Goal: Answer question/provide support

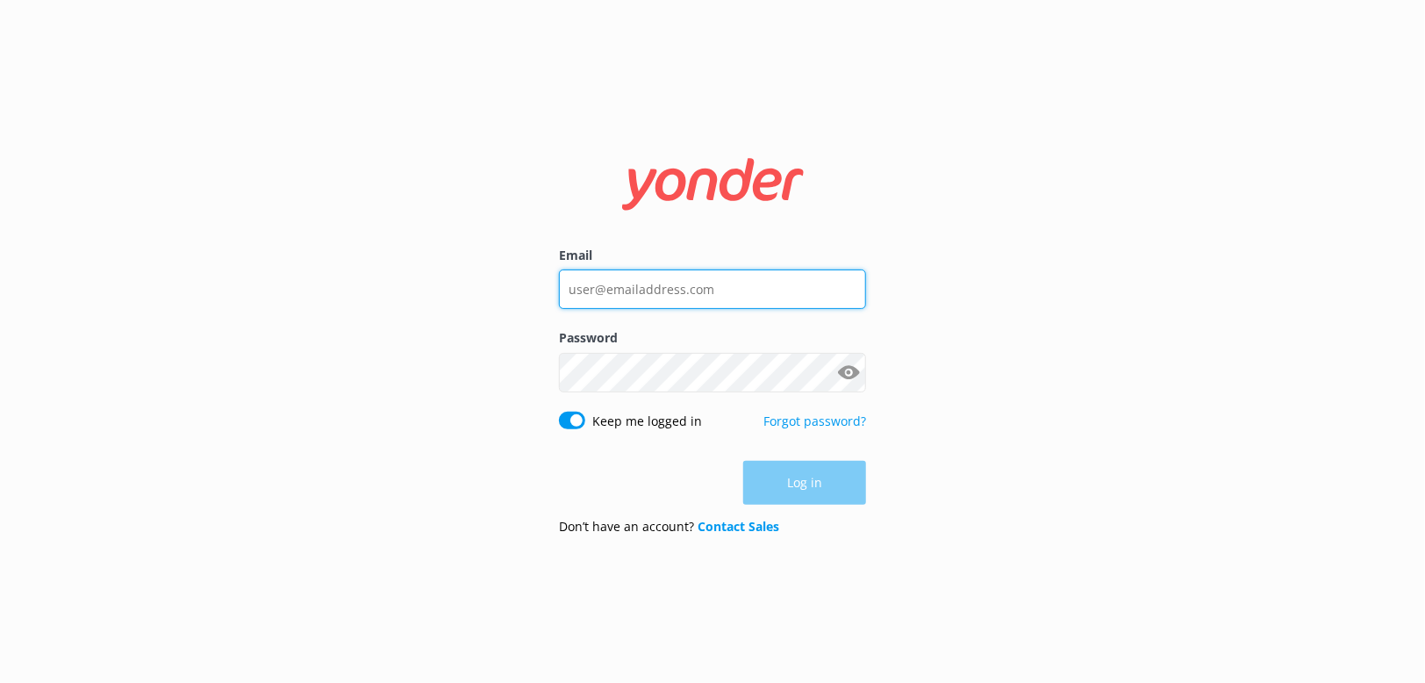
type input "[EMAIL_ADDRESS][DOMAIN_NAME]"
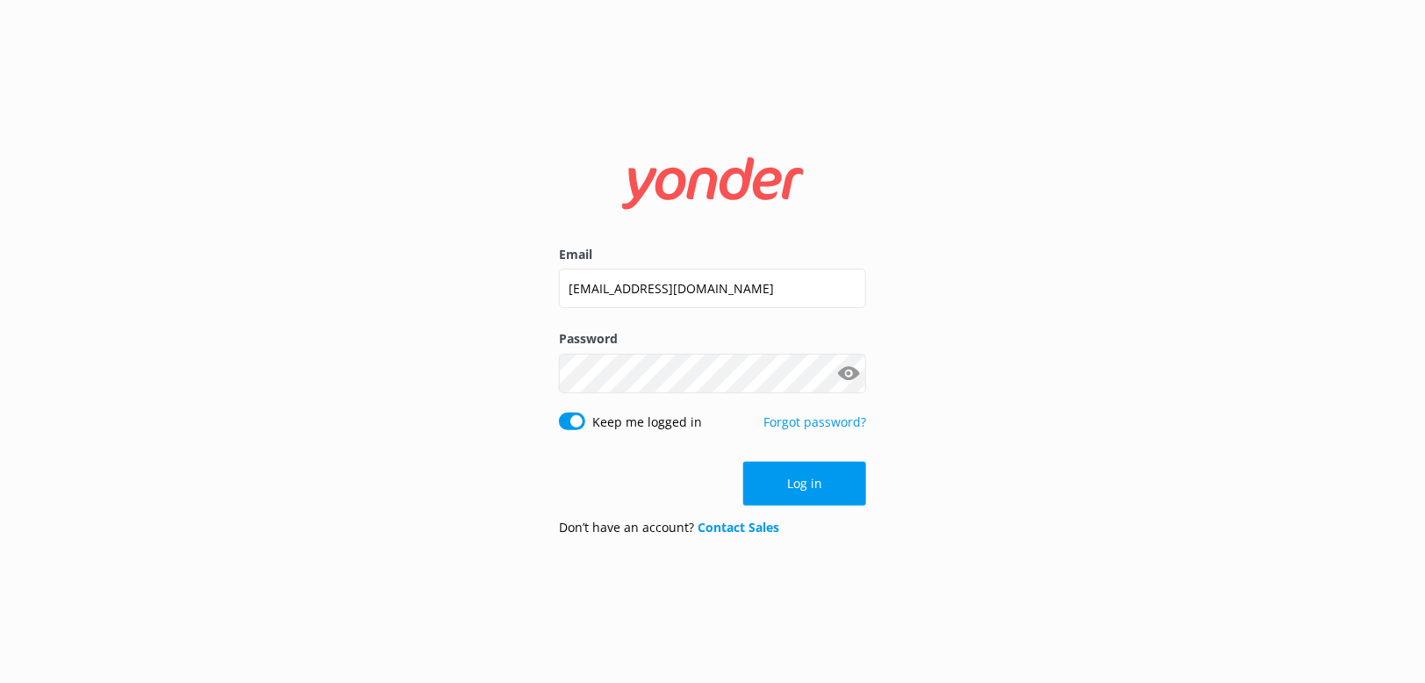
click at [807, 489] on div "Log in" at bounding box center [712, 484] width 307 height 44
click at [831, 492] on button "Log in" at bounding box center [804, 484] width 123 height 44
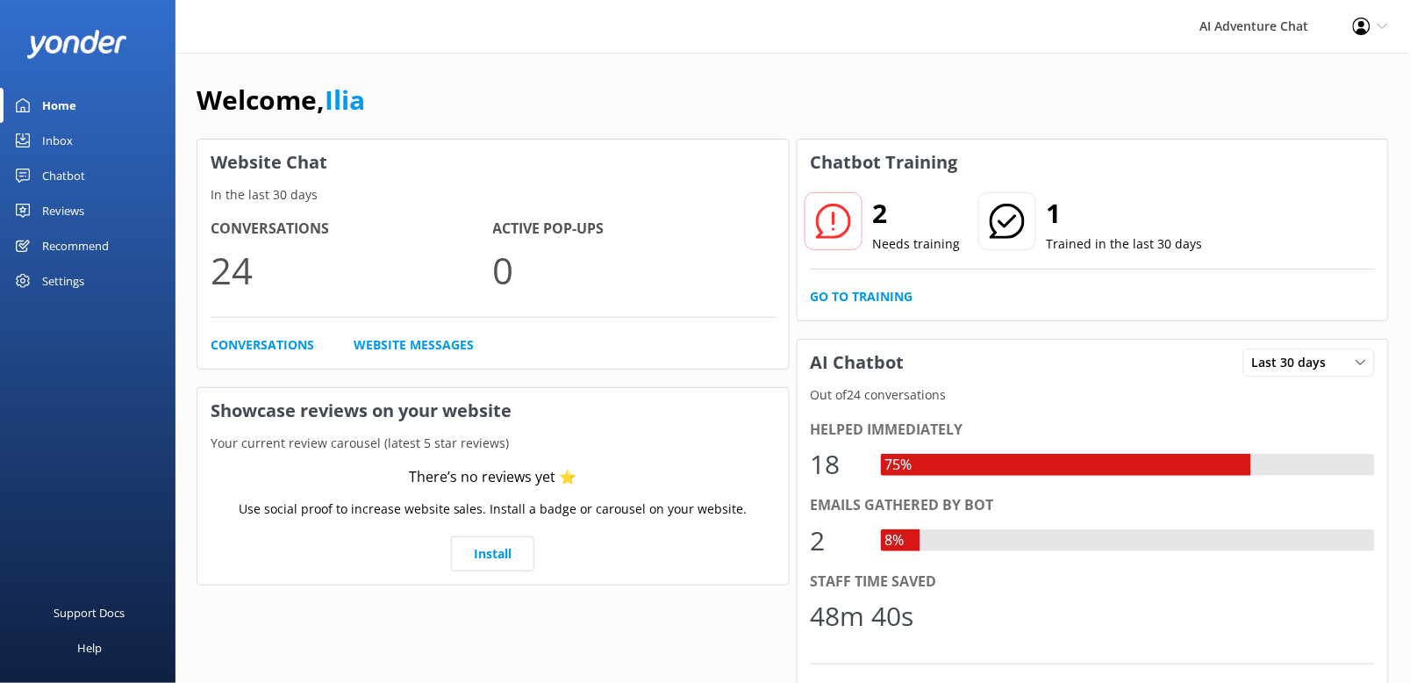
click at [48, 125] on div "Inbox" at bounding box center [57, 140] width 31 height 35
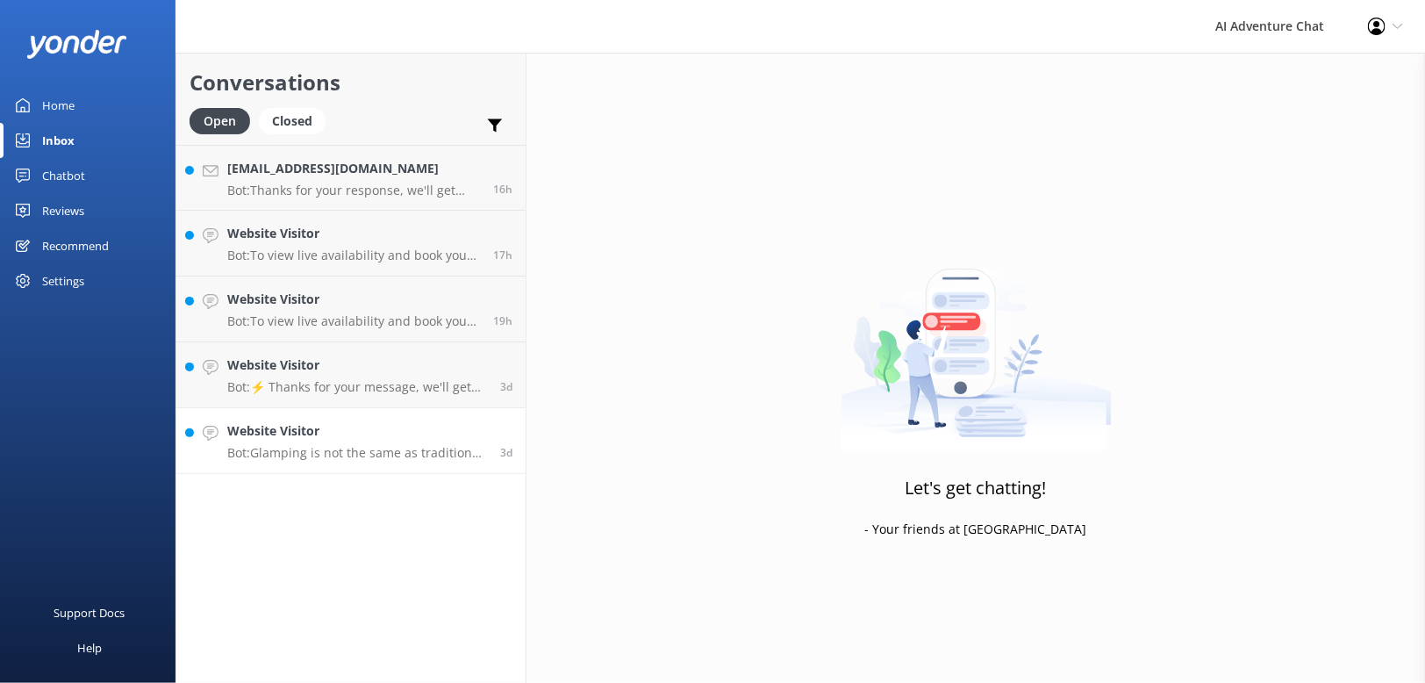
click at [329, 443] on div "Website Visitor Bot: Glamping is not the same as traditional camping. It combin…" at bounding box center [357, 440] width 260 height 39
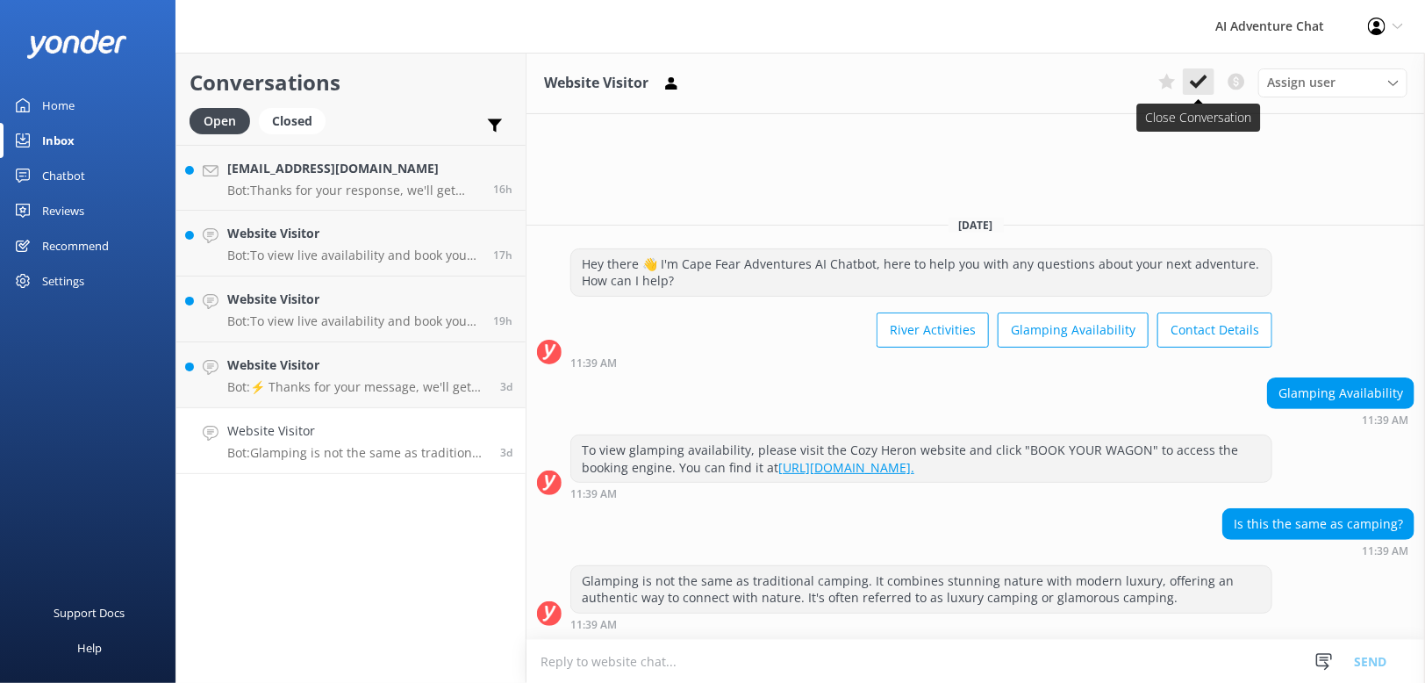
click at [1200, 73] on icon at bounding box center [1199, 82] width 18 height 18
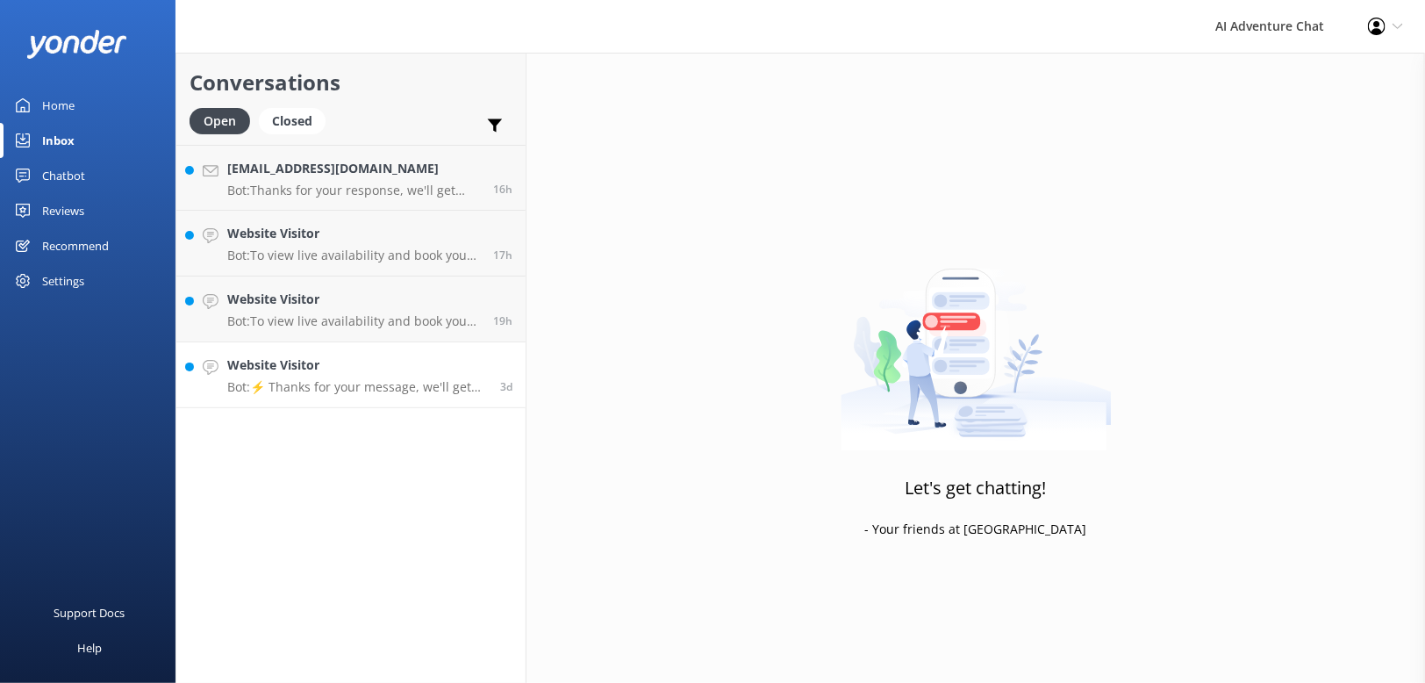
click at [426, 365] on h4 "Website Visitor" at bounding box center [357, 364] width 260 height 19
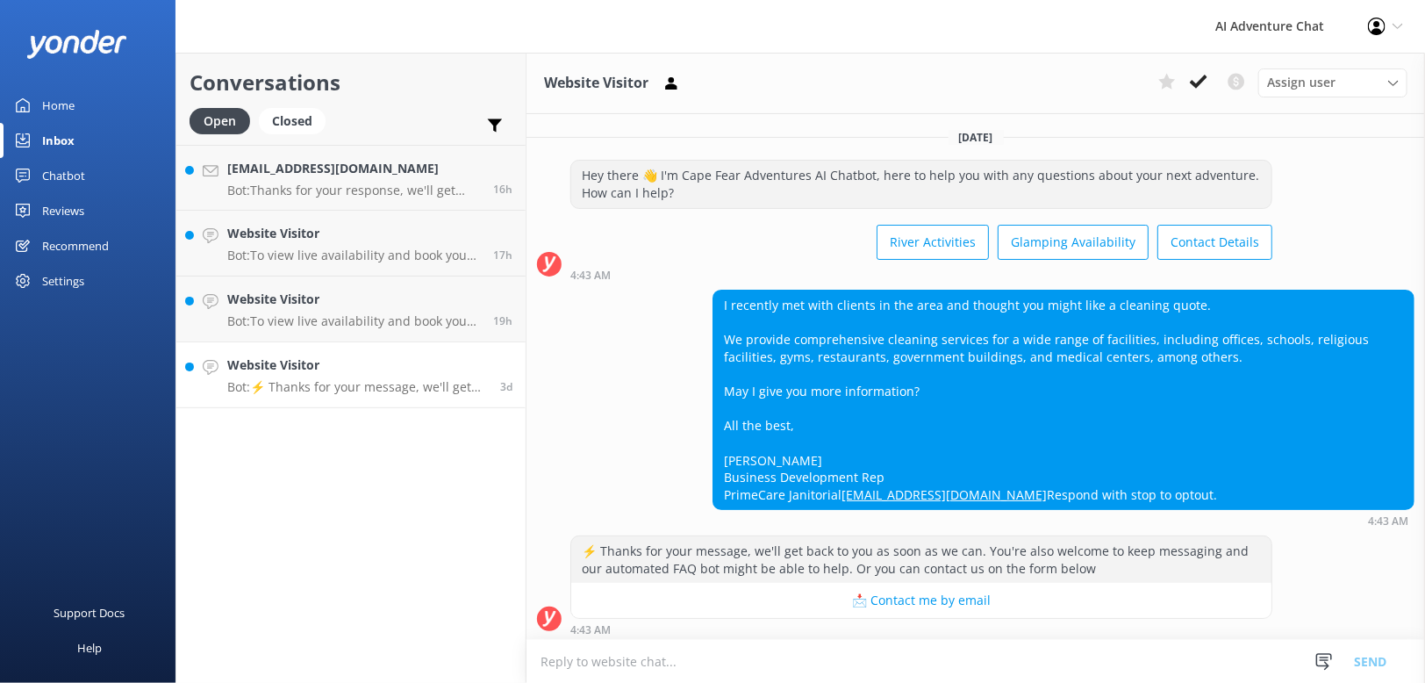
scroll to position [56, 0]
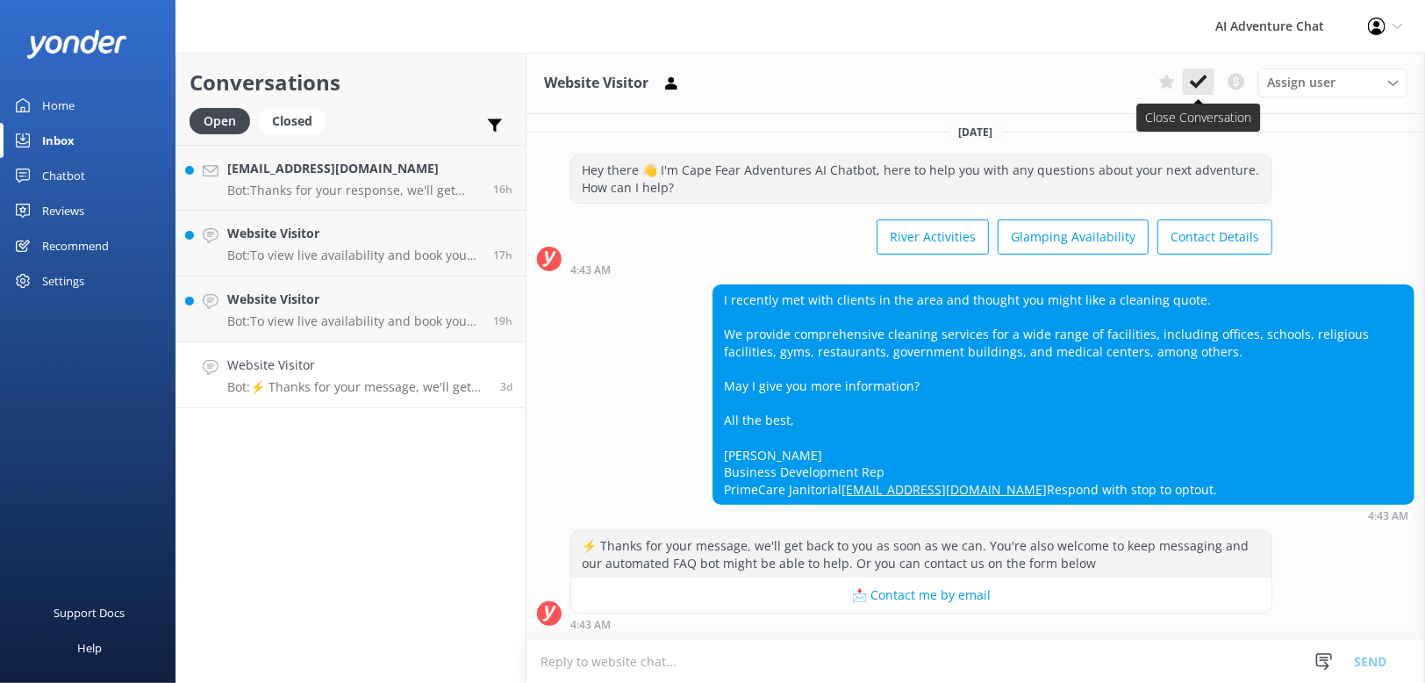
click at [1193, 79] on icon at bounding box center [1199, 82] width 18 height 18
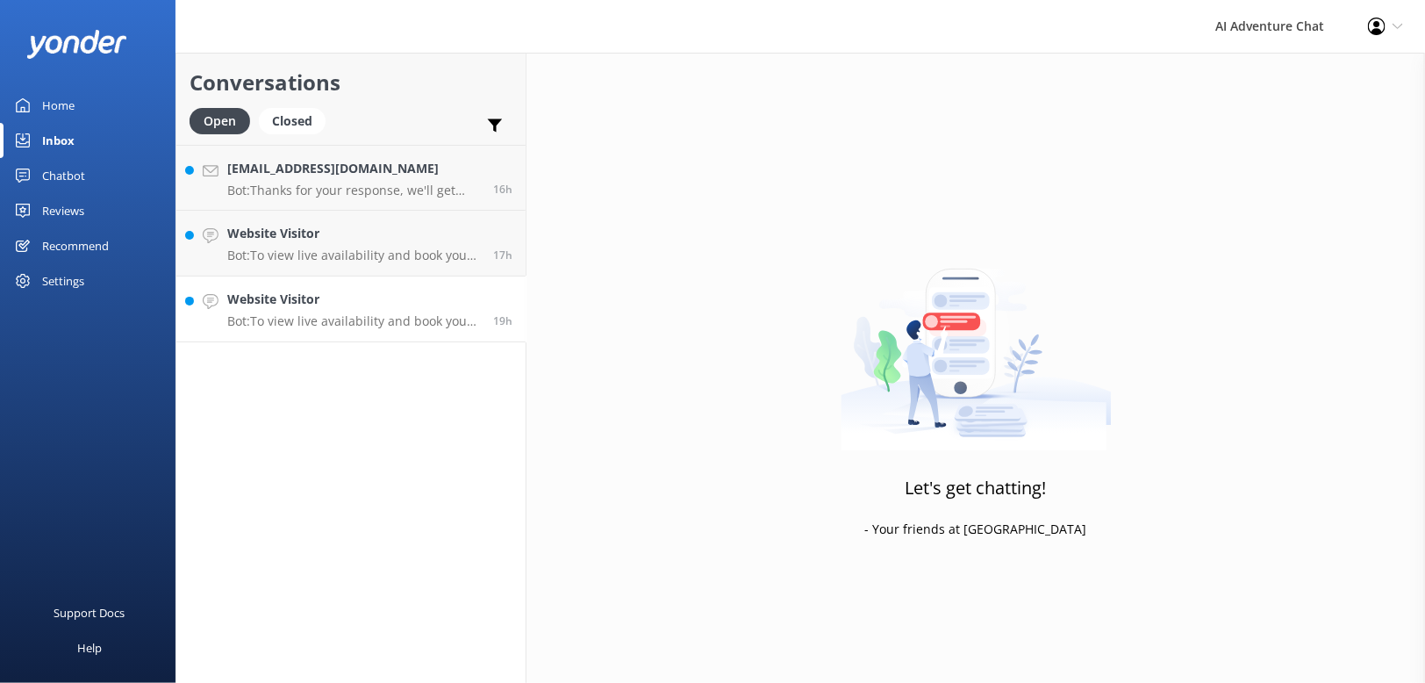
click at [373, 299] on h4 "Website Visitor" at bounding box center [353, 299] width 253 height 19
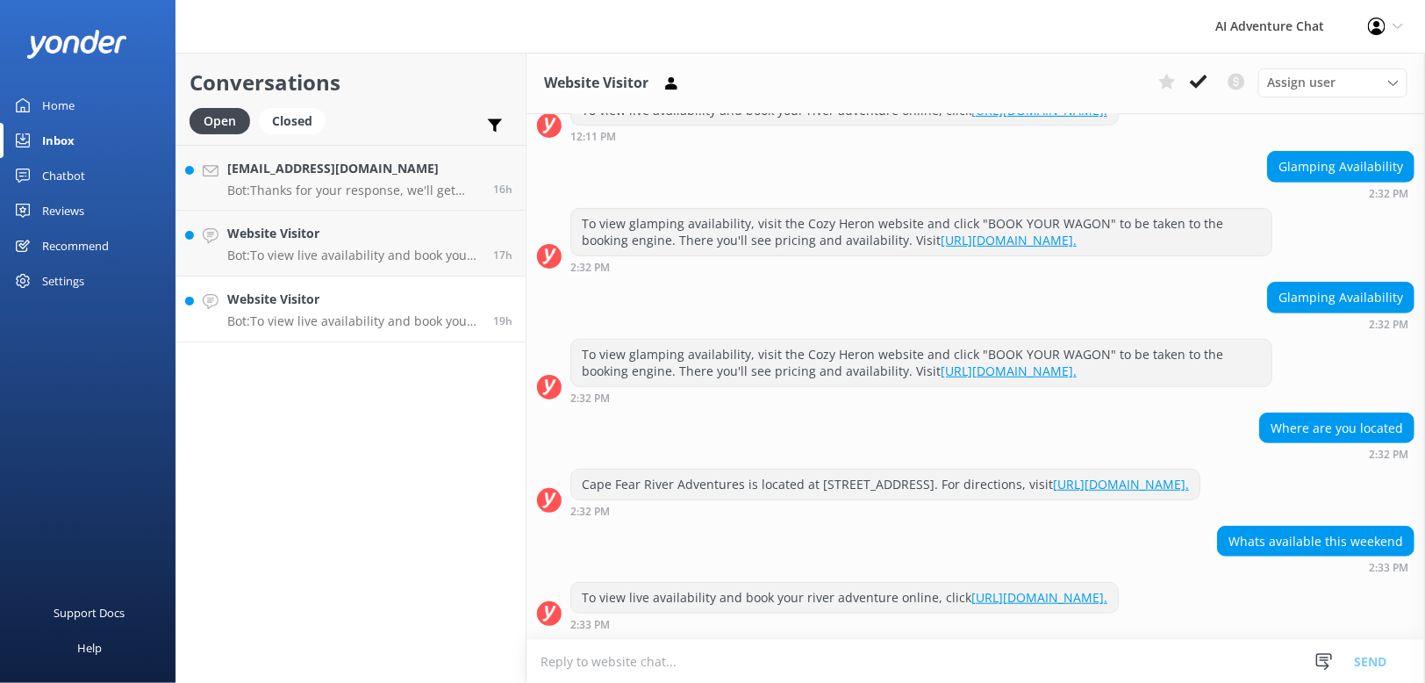
scroll to position [486, 0]
click at [1200, 82] on use at bounding box center [1199, 82] width 18 height 14
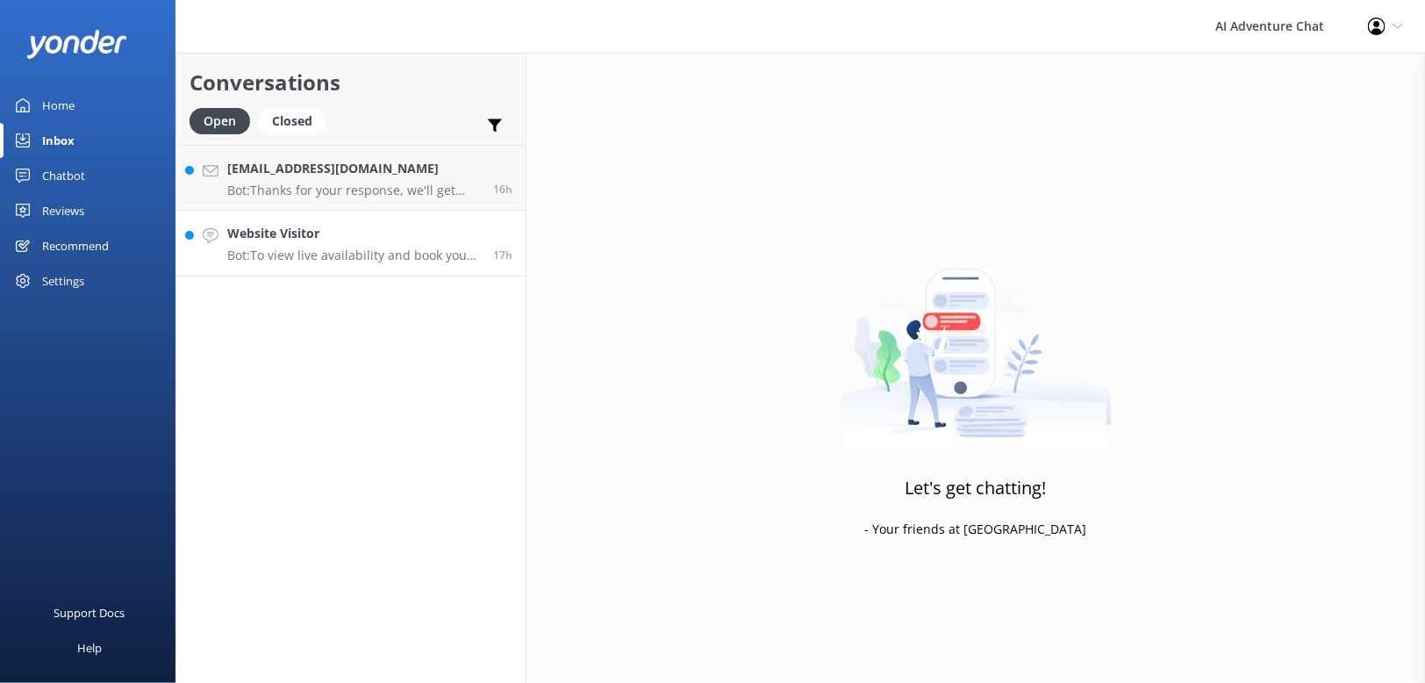
click at [402, 240] on h4 "Website Visitor" at bounding box center [353, 233] width 253 height 19
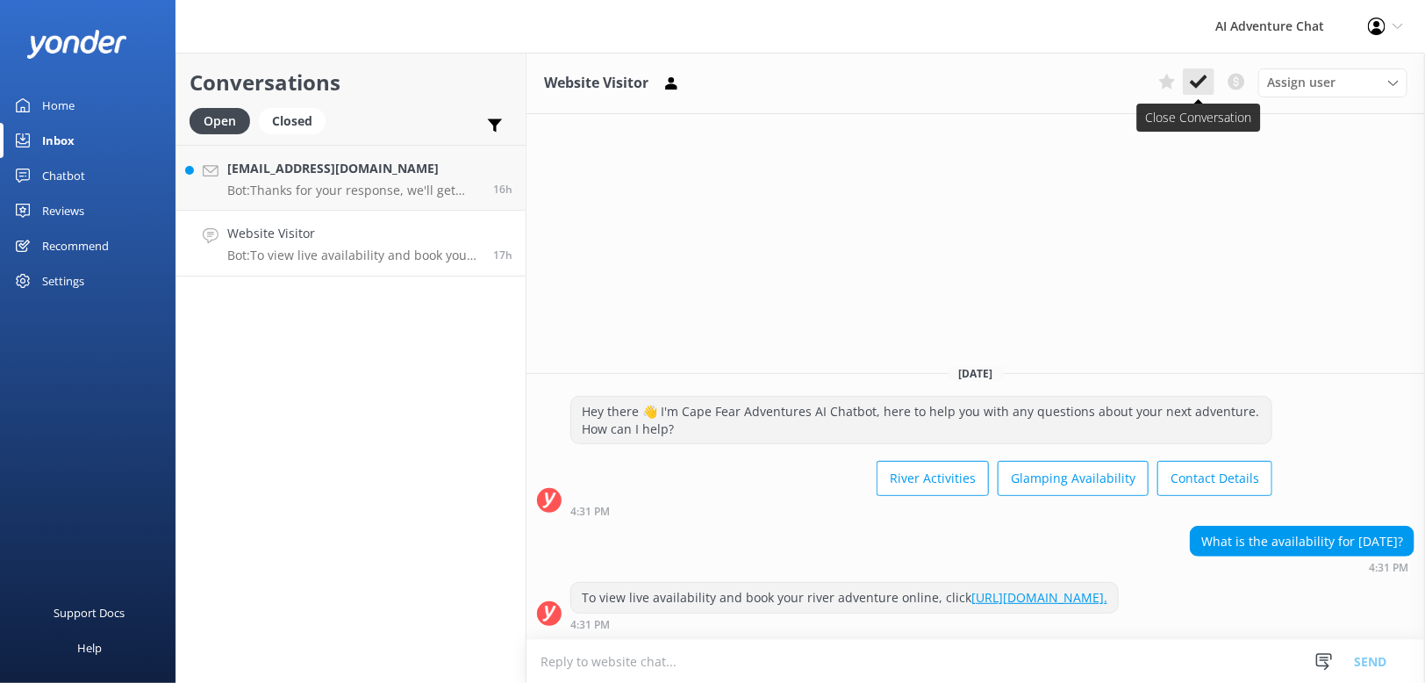
click at [1204, 75] on use at bounding box center [1199, 82] width 18 height 14
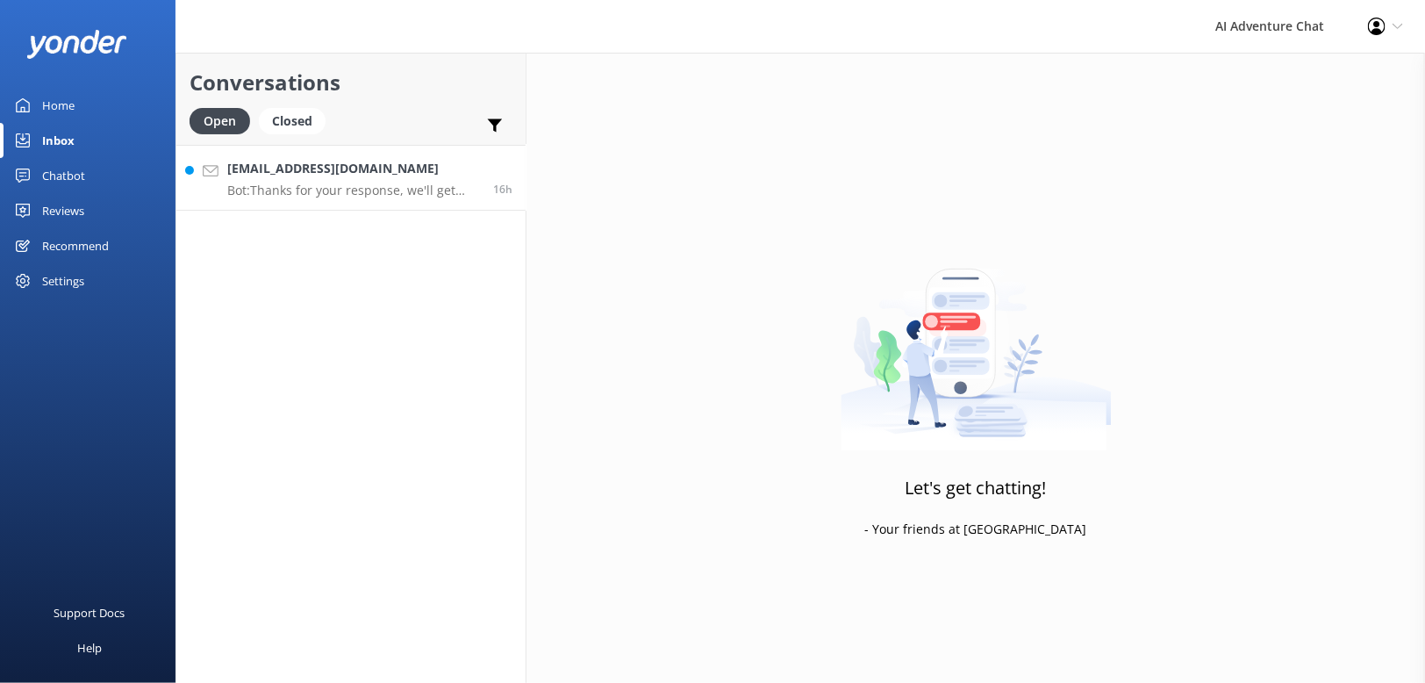
click at [387, 187] on p "Bot: Thanks for your response, we'll get back to you as soon as we can during o…" at bounding box center [353, 191] width 253 height 16
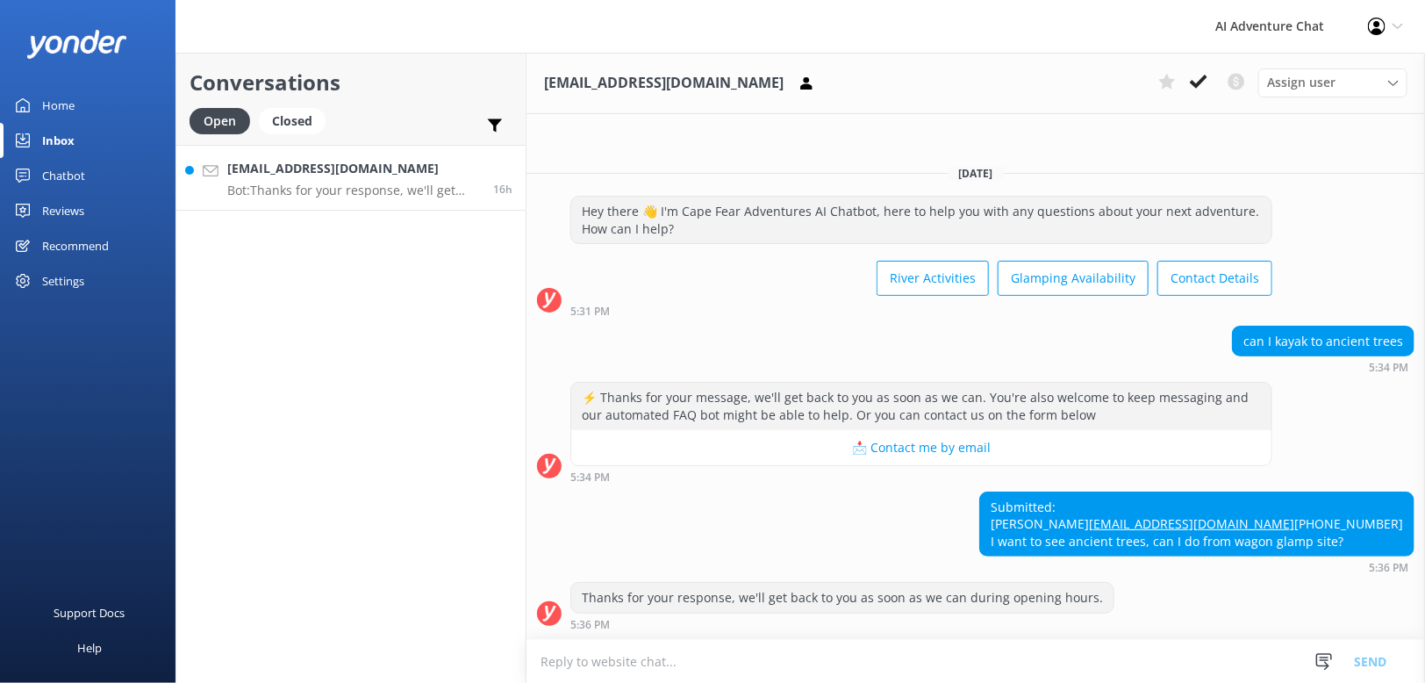
scroll to position [15, 0]
drag, startPoint x: 1194, startPoint y: 491, endPoint x: 1042, endPoint y: 497, distance: 152.8
click at [1042, 497] on div "Submitted: [PERSON_NAME] [EMAIL_ADDRESS][DOMAIN_NAME] [PHONE_NUMBER] I want to …" at bounding box center [1197, 524] width 434 height 64
copy link "[EMAIL_ADDRESS][DOMAIN_NAME]"
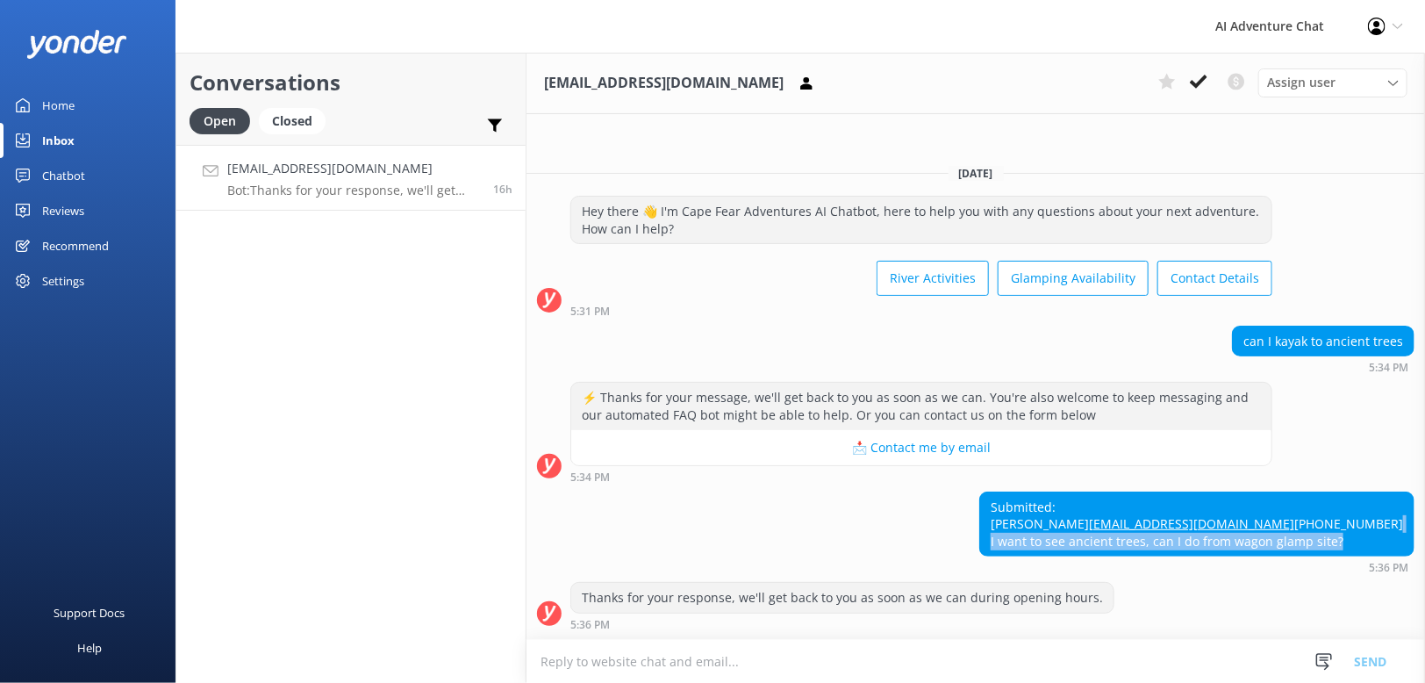
drag, startPoint x: 1044, startPoint y: 525, endPoint x: 1437, endPoint y: 533, distance: 393.2
click at [1424, 533] on html "AI Adventure Chat Profile Settings Logout Home Inbox Chatbot Content Products C…" at bounding box center [712, 341] width 1425 height 683
copy div "I want to see ancient trees, can I do from wagon glamp site?"
click at [813, 527] on div "Submitted: [PERSON_NAME] [EMAIL_ADDRESS][DOMAIN_NAME] [PHONE_NUMBER] I want to …" at bounding box center [976, 532] width 899 height 82
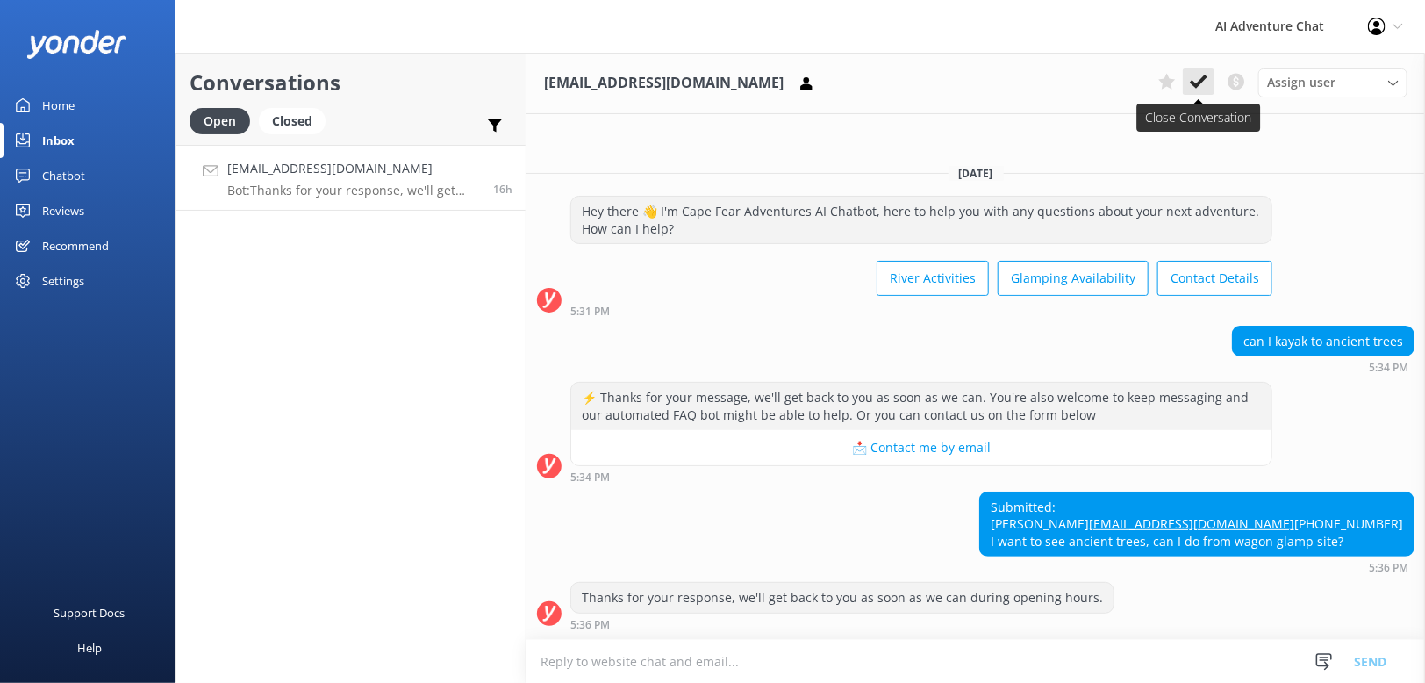
click at [1197, 77] on icon at bounding box center [1199, 82] width 18 height 18
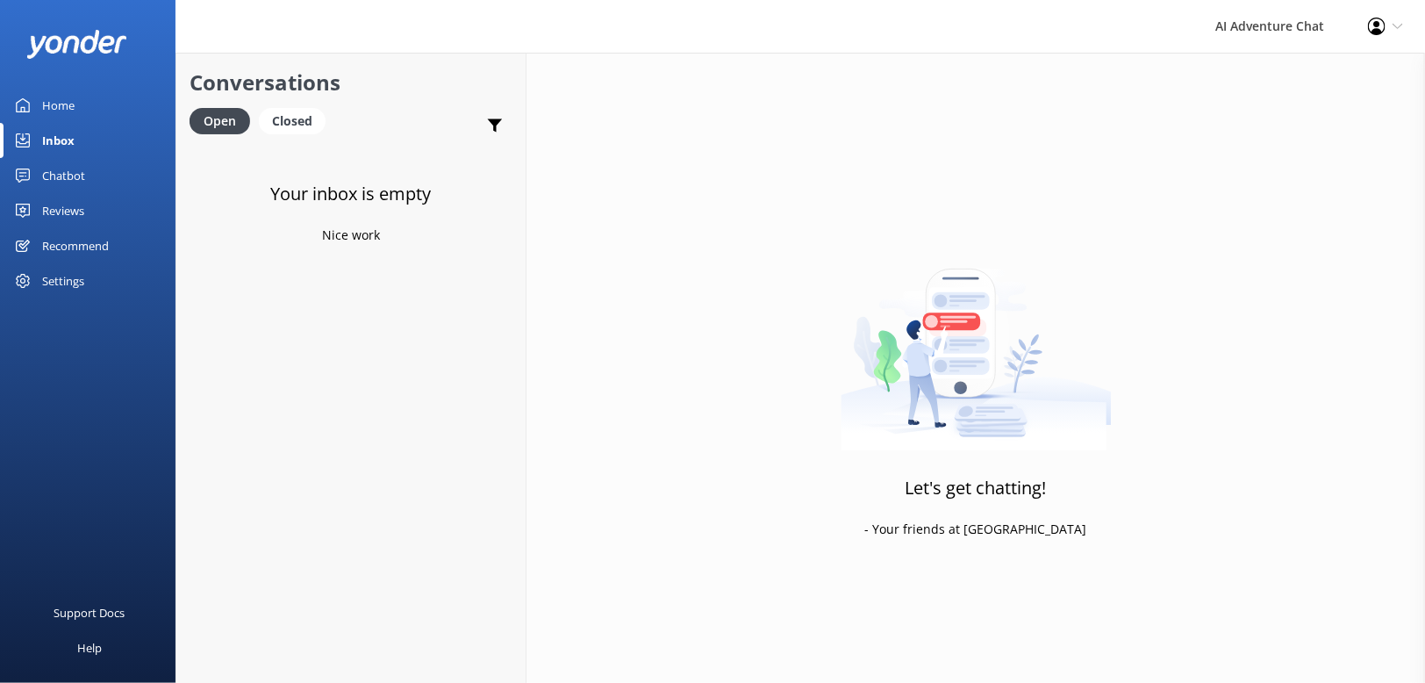
click at [62, 104] on div "Home" at bounding box center [58, 105] width 32 height 35
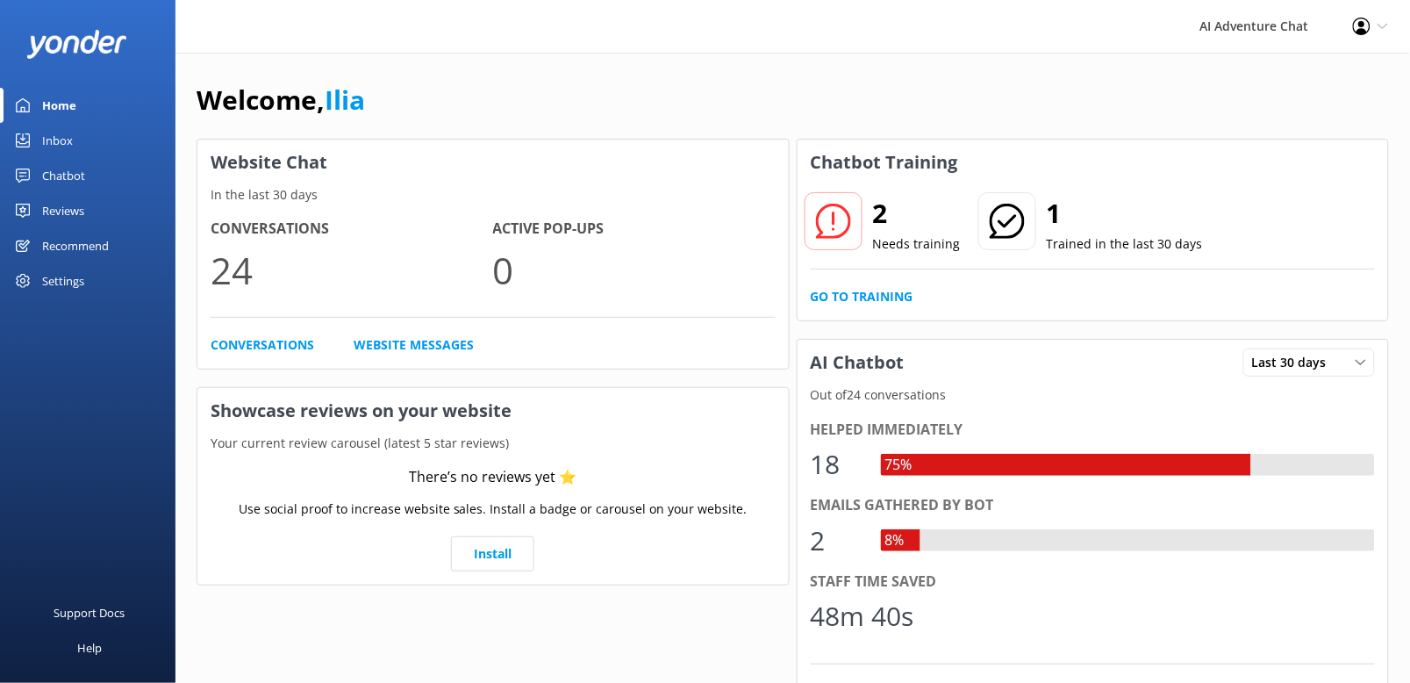
click at [853, 285] on div "2 Needs training 1 Trained in the last 30 days Go to Training" at bounding box center [1093, 252] width 591 height 135
click at [835, 288] on link "Go to Training" at bounding box center [862, 296] width 103 height 19
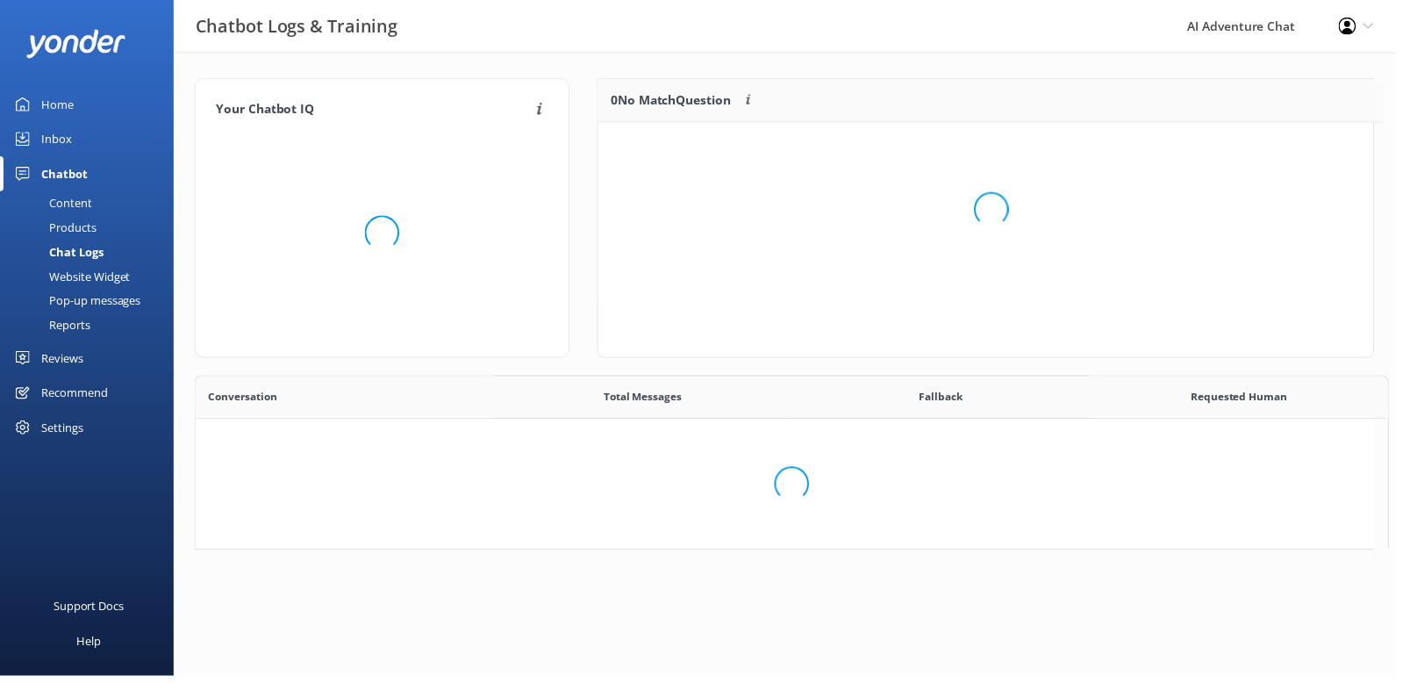
scroll to position [15, 16]
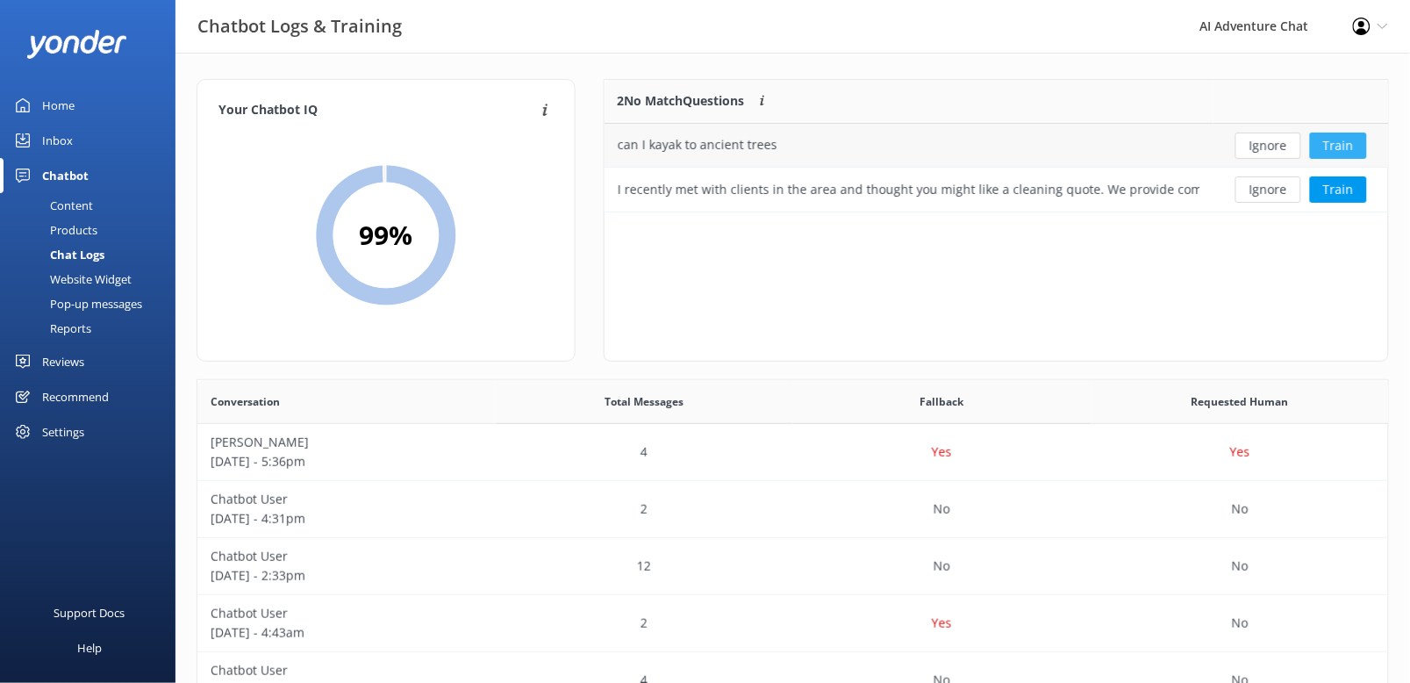
click at [1347, 149] on button "Train" at bounding box center [1338, 146] width 57 height 26
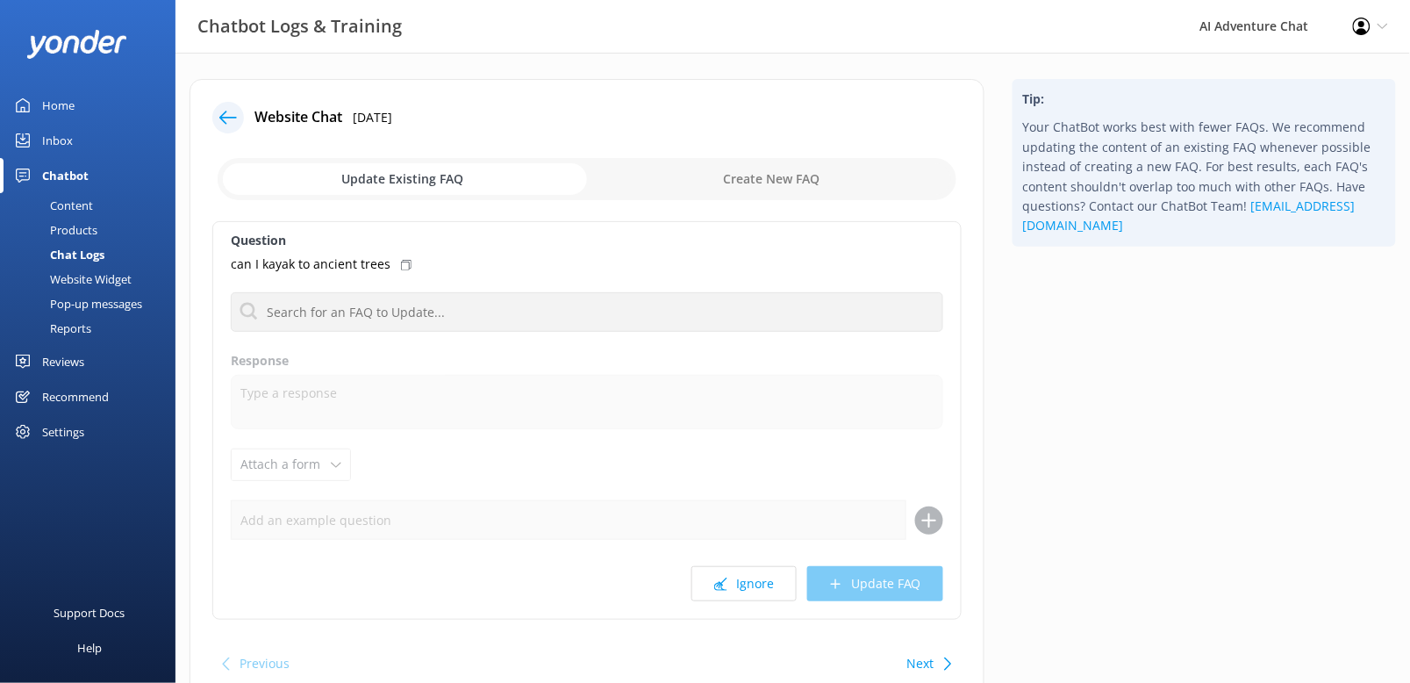
click at [767, 178] on input "checkbox" at bounding box center [587, 179] width 739 height 42
checkbox input "true"
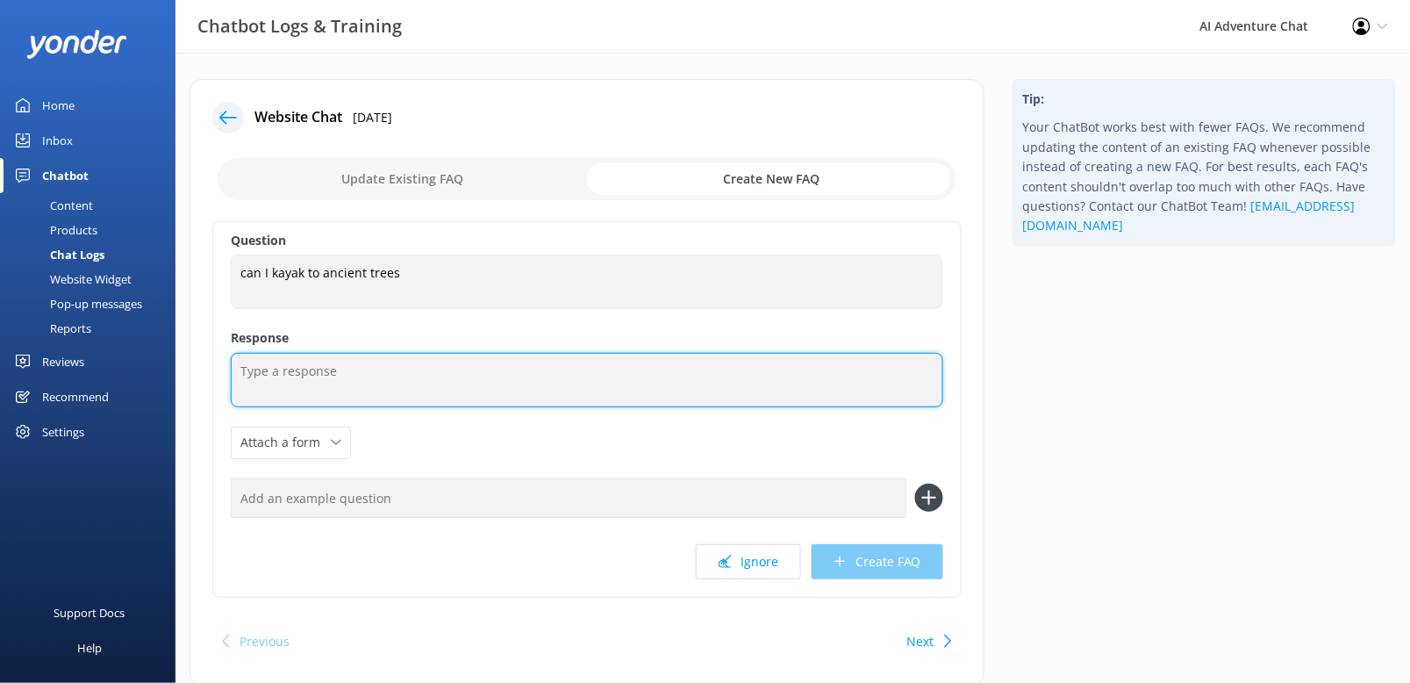
click at [291, 377] on textarea at bounding box center [587, 380] width 713 height 54
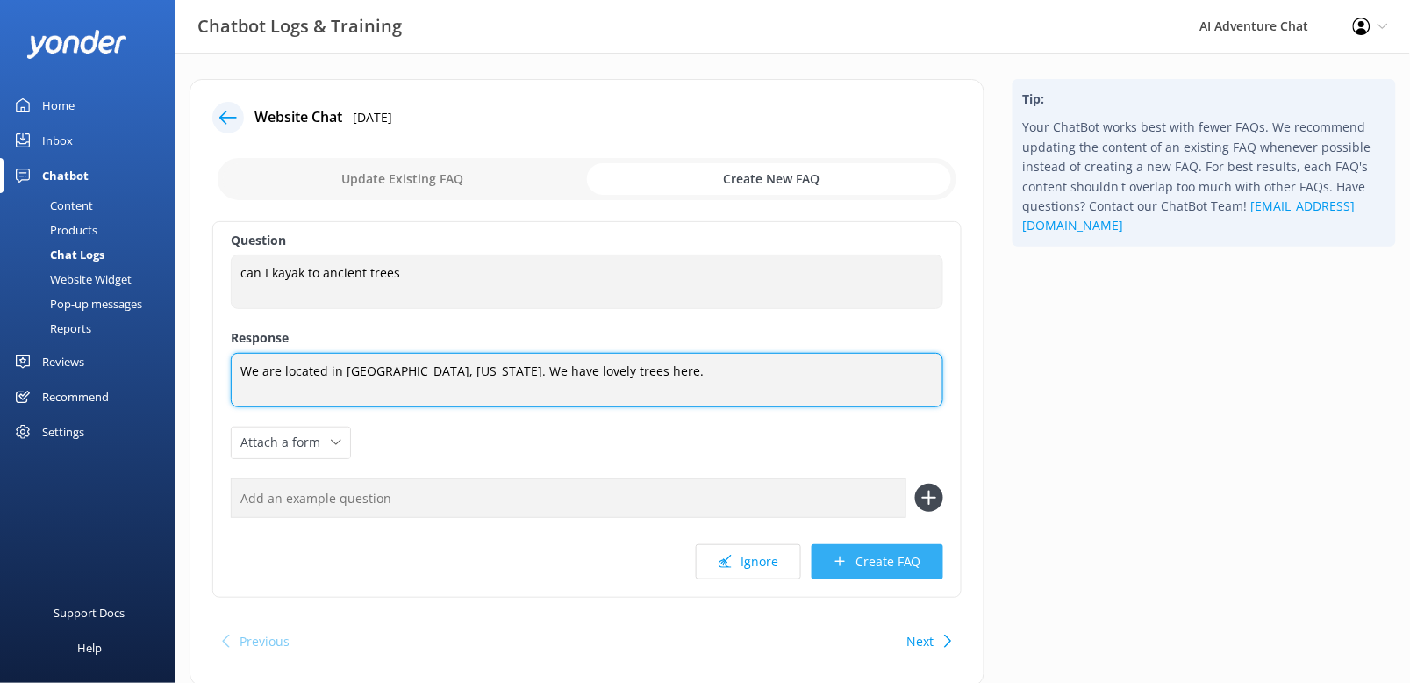
type textarea "We are located in [GEOGRAPHIC_DATA], [US_STATE]. We have lovely trees here."
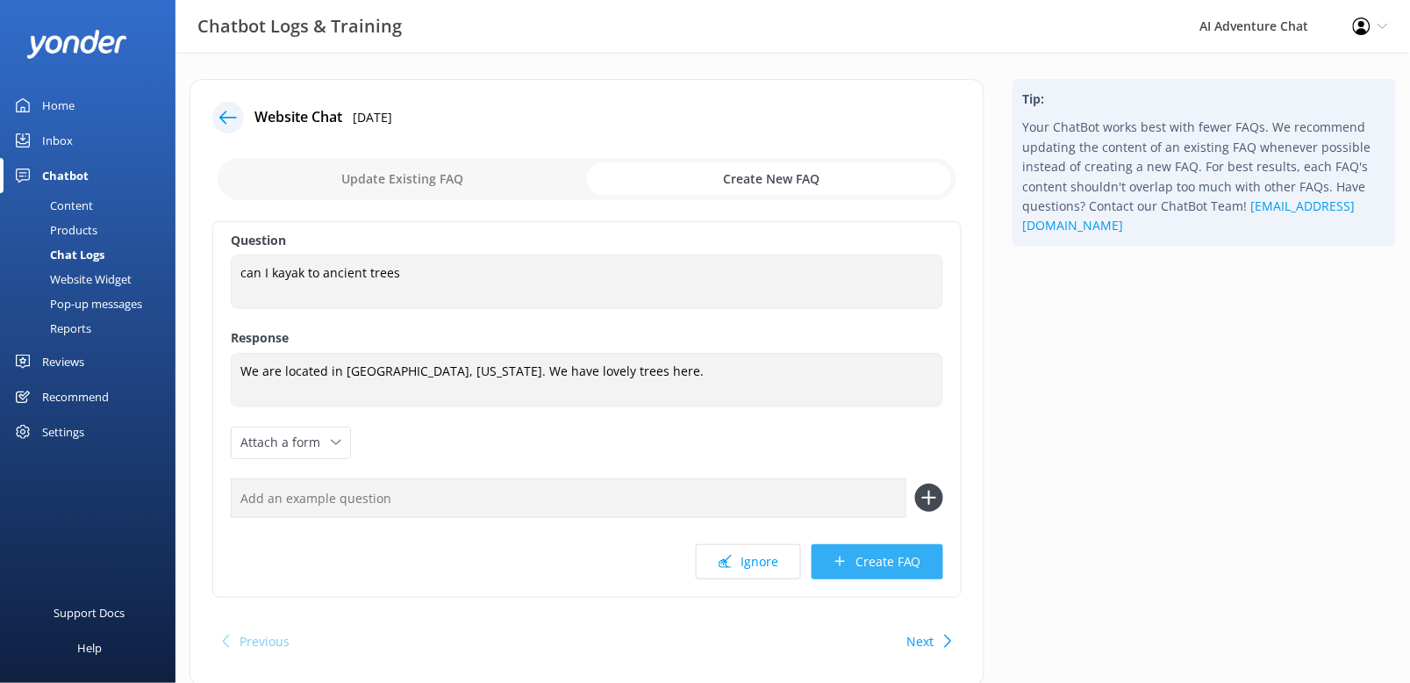
click at [854, 562] on button "Create FAQ" at bounding box center [878, 561] width 132 height 35
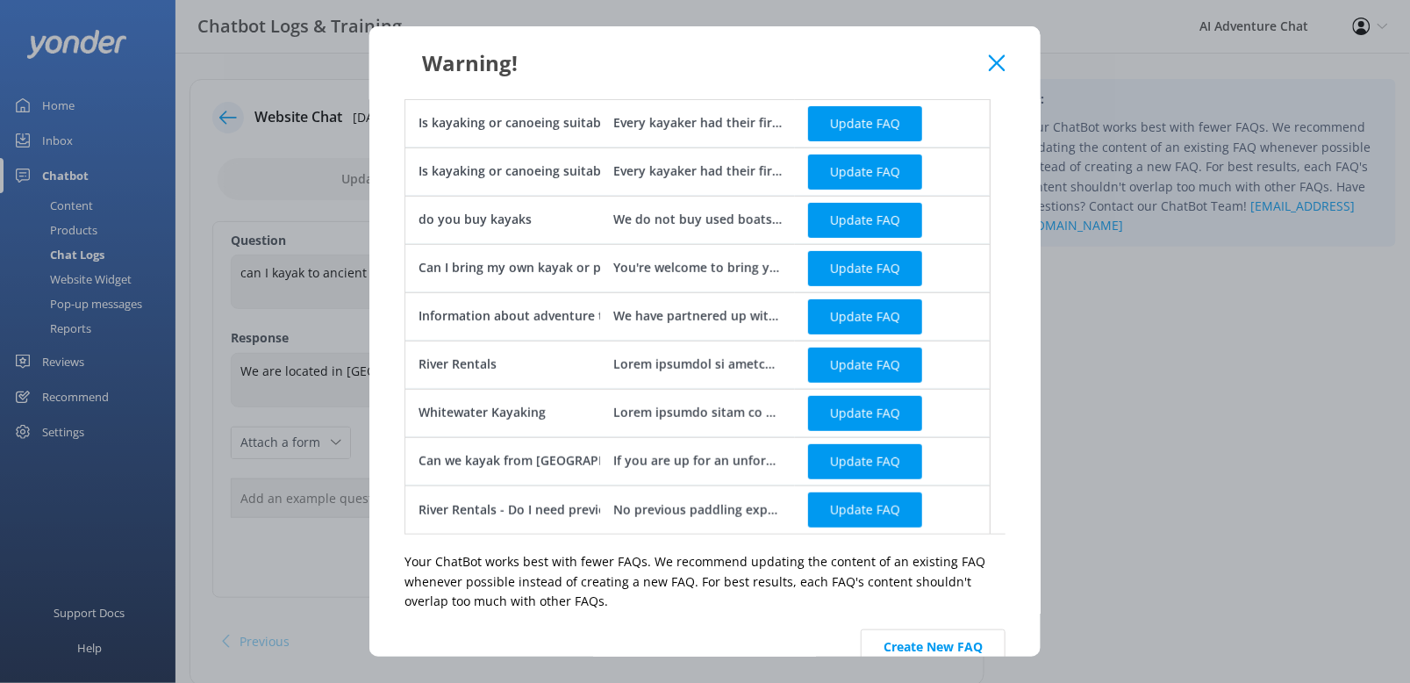
scroll to position [189, 0]
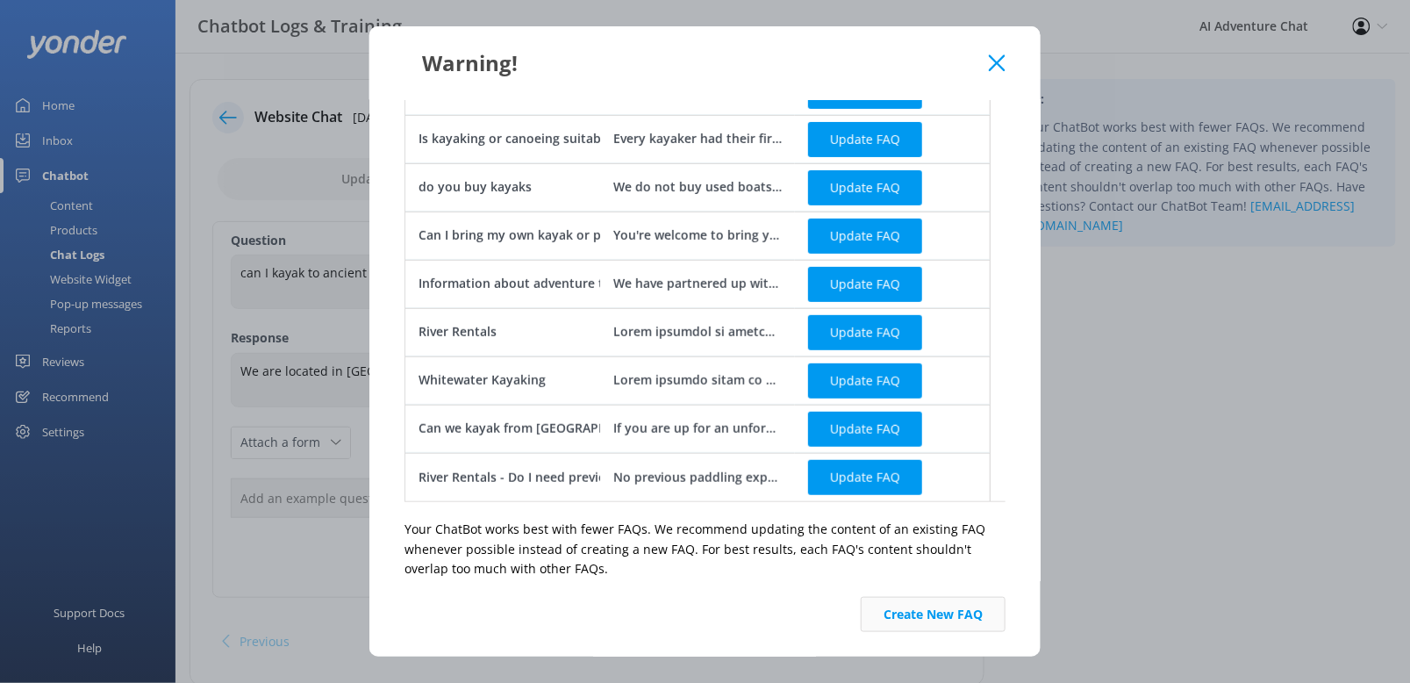
click at [931, 610] on button "Create New FAQ" at bounding box center [933, 614] width 145 height 35
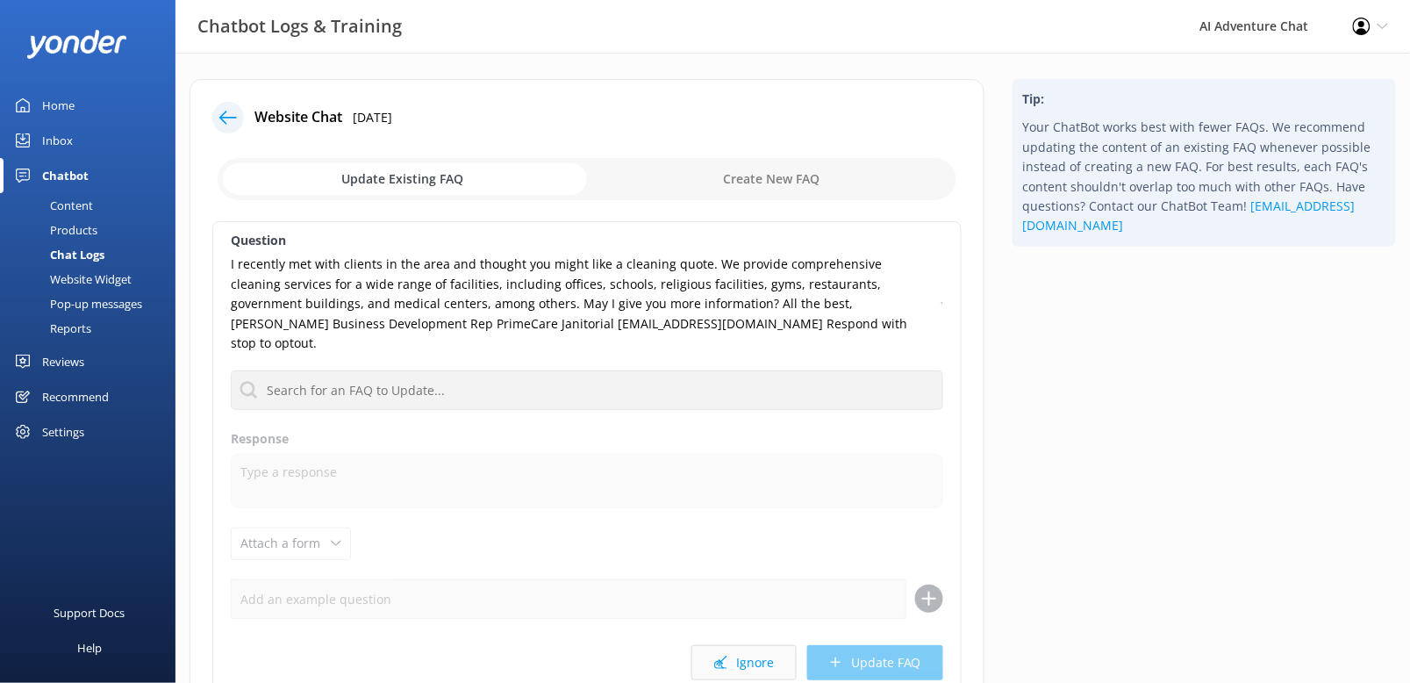
click at [748, 651] on button "Ignore" at bounding box center [744, 662] width 105 height 35
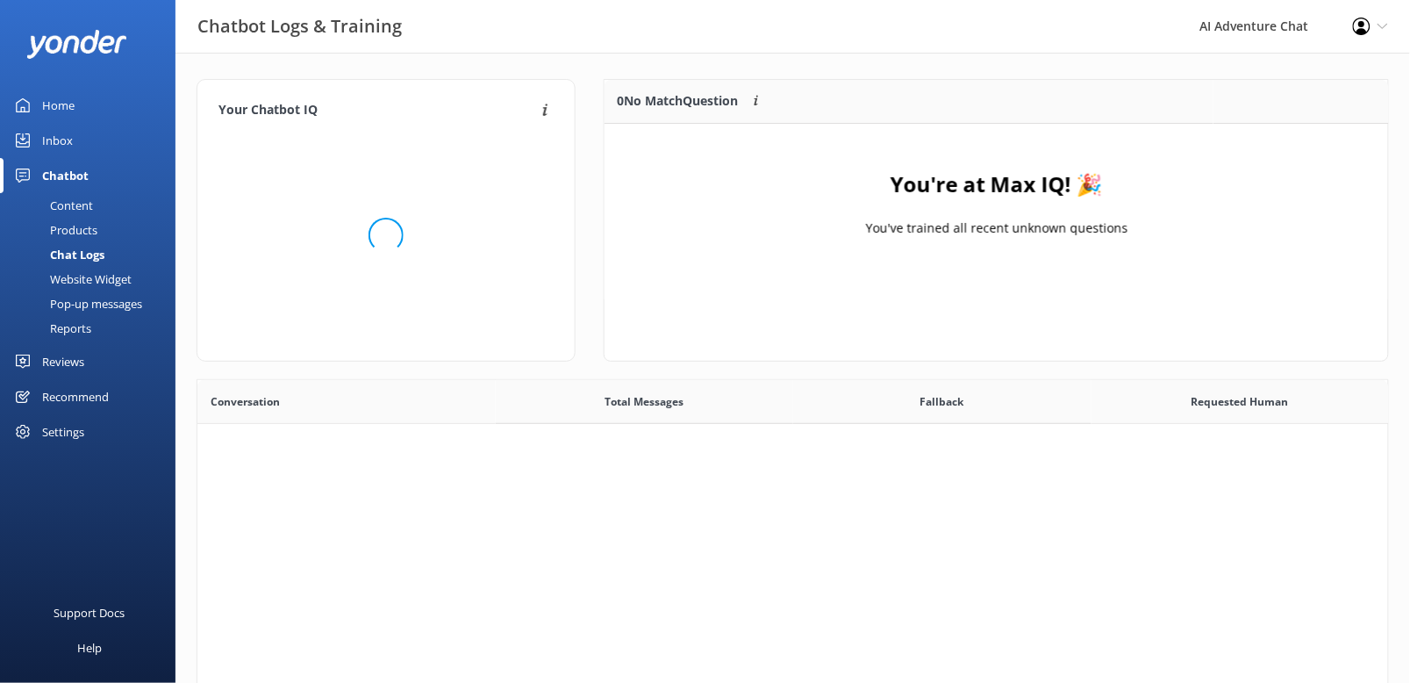
scroll to position [204, 770]
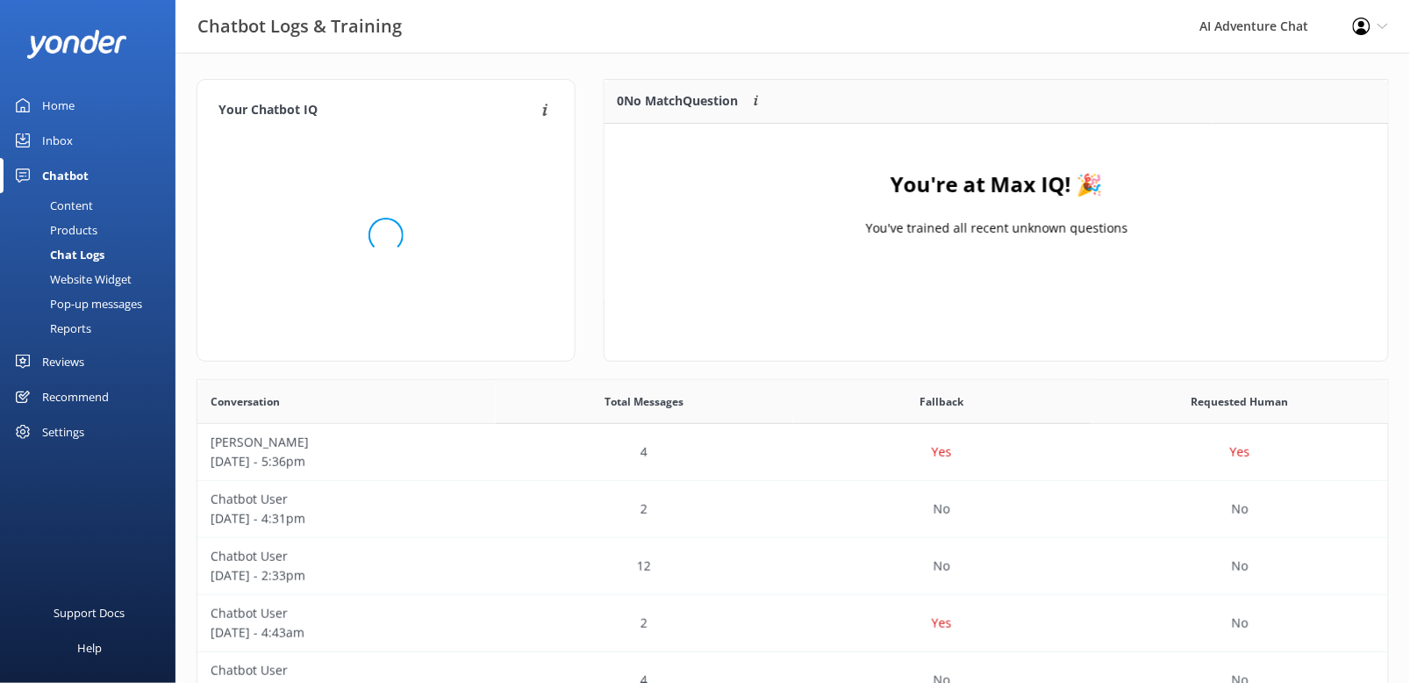
click at [72, 106] on div "Home" at bounding box center [58, 105] width 32 height 35
